Goal: Navigation & Orientation: Find specific page/section

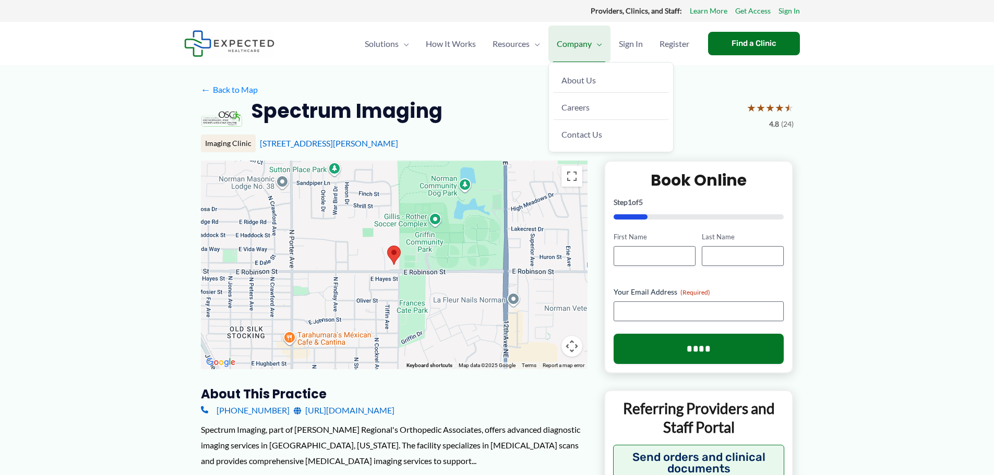
click at [573, 41] on span "Company" at bounding box center [574, 44] width 35 height 37
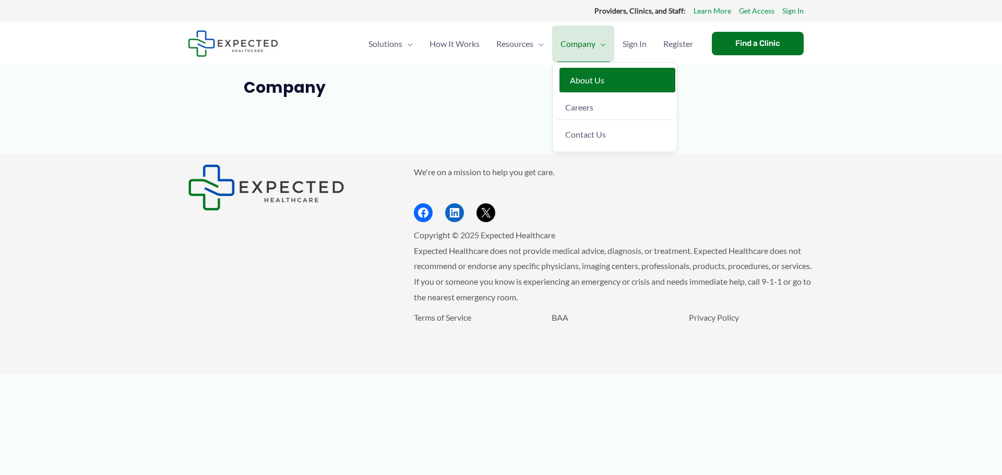
click at [582, 76] on span "About Us" at bounding box center [587, 80] width 34 height 10
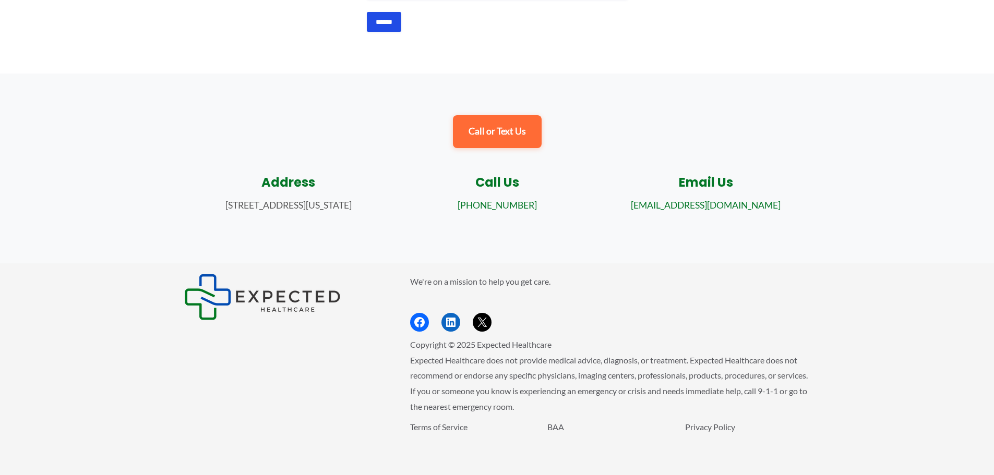
scroll to position [1096, 0]
